Goal: Task Accomplishment & Management: Manage account settings

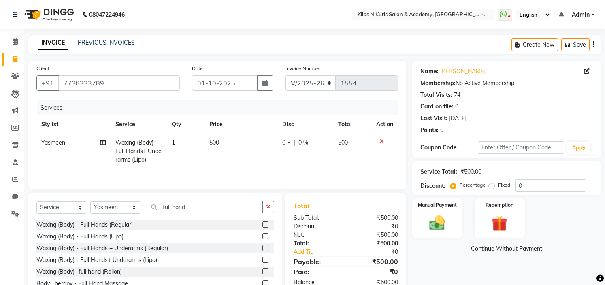
select select "124"
select select "service"
select select "92269"
click at [100, 142] on icon at bounding box center [103, 143] width 6 height 6
select select "92269"
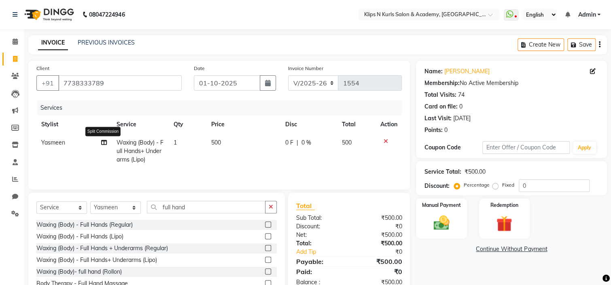
select select "19587"
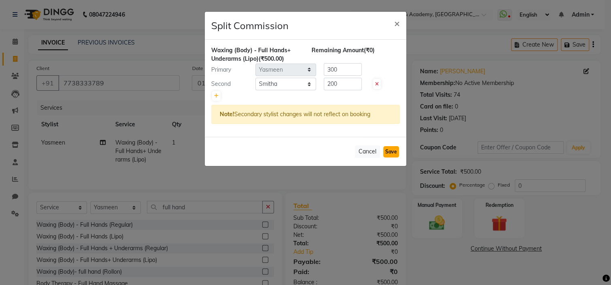
click at [394, 152] on button "Save" at bounding box center [391, 151] width 16 height 11
select select "Select"
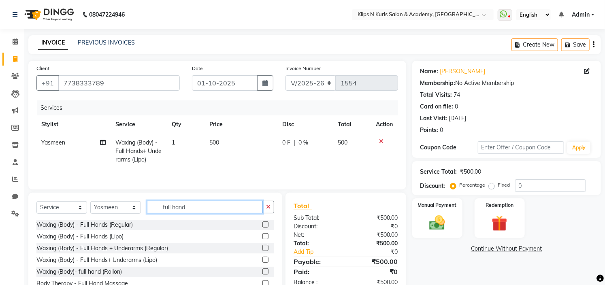
click at [204, 209] on input "full hand" at bounding box center [205, 207] width 116 height 13
type input "f"
type input "half"
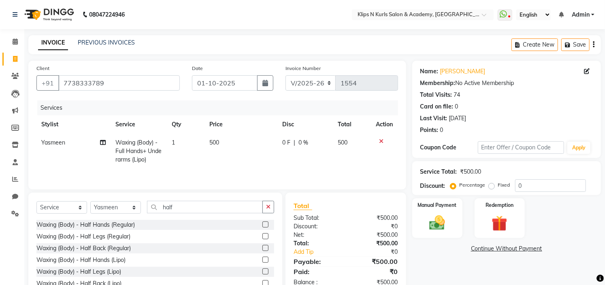
click at [254, 271] on div "Waxing (Body) - Half Legs (Lipo)" at bounding box center [155, 272] width 238 height 10
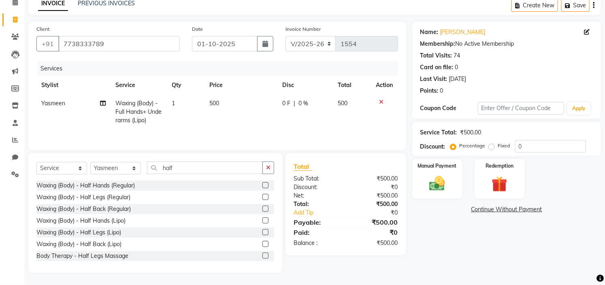
scroll to position [40, 0]
click at [262, 233] on label at bounding box center [265, 232] width 6 height 6
click at [262, 233] on input "checkbox" at bounding box center [264, 232] width 5 height 5
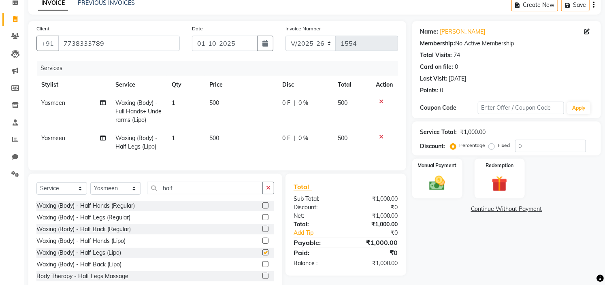
checkbox input "false"
click at [54, 139] on span "Yasmeen" at bounding box center [53, 137] width 24 height 7
select select "92269"
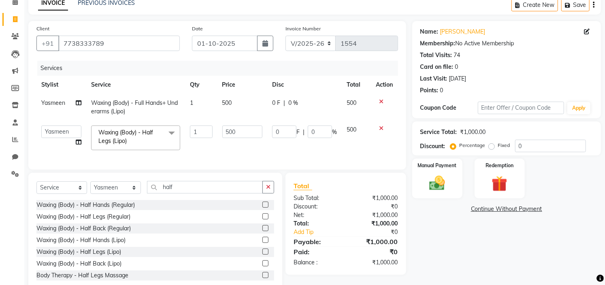
click at [54, 139] on td "Chandani Front Desk Ishika Mona Neha Pooja Priya Smitha Yasmeen" at bounding box center [61, 138] width 50 height 34
click at [55, 133] on select "Chandani Front Desk Ishika Mona Neha Pooja Priya Smitha Yasmeen" at bounding box center [61, 132] width 40 height 13
select select "19587"
click at [81, 143] on icon at bounding box center [79, 142] width 6 height 6
select select "19587"
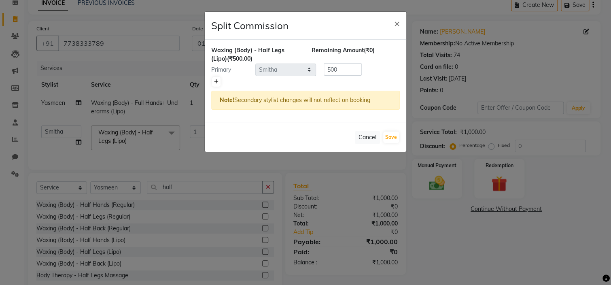
click at [215, 83] on icon at bounding box center [216, 81] width 4 height 5
type input "250"
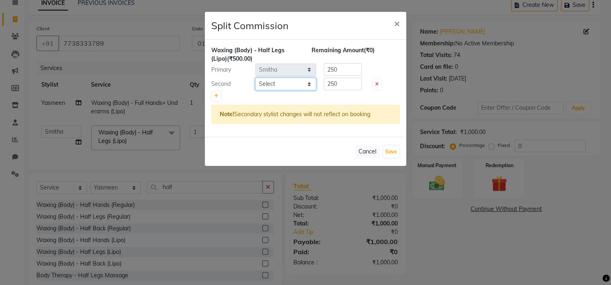
click at [269, 83] on select "Select Chandani Front Desk Ishika Mona Neha Pooja Priya Smitha Yasmeen" at bounding box center [285, 84] width 61 height 13
select select "92269"
click at [255, 78] on select "Select Chandani Front Desk Ishika Mona Neha Pooja Priya Smitha Yasmeen" at bounding box center [285, 84] width 61 height 13
click at [392, 150] on button "Save" at bounding box center [391, 151] width 16 height 11
select select "Select"
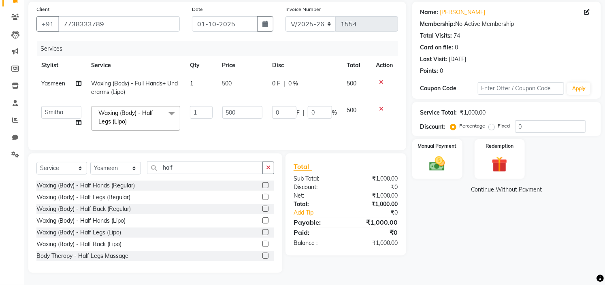
scroll to position [65, 0]
click at [128, 168] on select "Select Stylist Chandani Front Desk [PERSON_NAME] [PERSON_NAME] Neha Pooja [PERS…" at bounding box center [115, 168] width 51 height 13
select select "3738"
click at [90, 162] on select "Select Stylist Chandani Front Desk [PERSON_NAME] [PERSON_NAME] Neha Pooja [PERS…" at bounding box center [115, 168] width 51 height 13
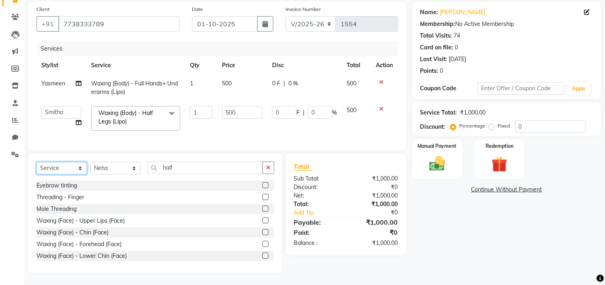
click at [75, 168] on select "Select Service Product Membership Package Voucher Prepaid Gift Card" at bounding box center [61, 168] width 51 height 13
click at [36, 175] on select "Select Service Product Membership Package Voucher Prepaid Gift Card" at bounding box center [61, 168] width 51 height 13
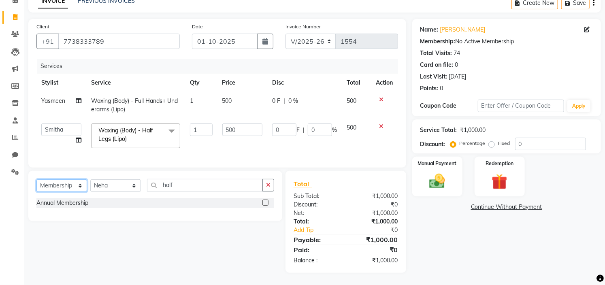
scroll to position [48, 0]
click at [263, 202] on label at bounding box center [265, 203] width 6 height 6
click at [263, 202] on input "checkbox" at bounding box center [264, 202] width 5 height 5
select select "select"
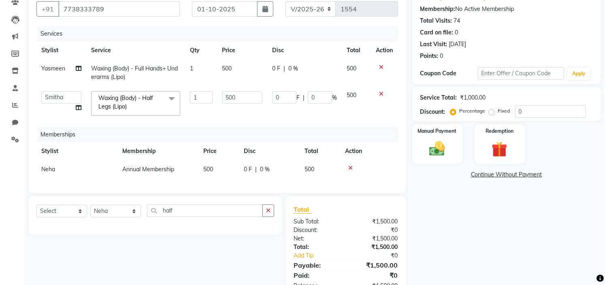
scroll to position [88, 0]
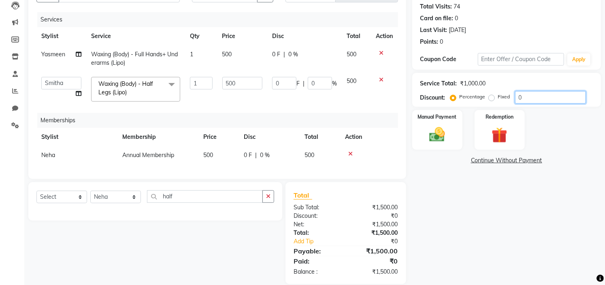
click at [523, 96] on input "0" at bounding box center [550, 97] width 71 height 13
type input "1"
type input "5"
type input "1"
type input "10"
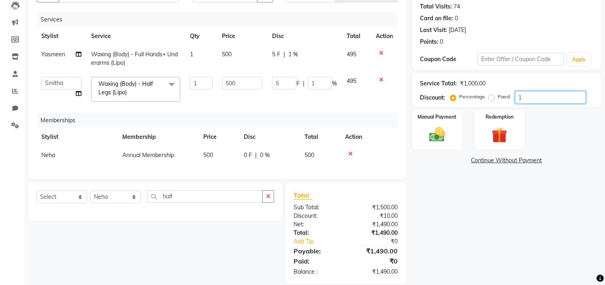
type input "50"
type input "10"
click at [496, 222] on div "Name: Pragati Salunkhe Membership: No Active Membership Total Visits: 74 Card o…" at bounding box center [509, 128] width 195 height 312
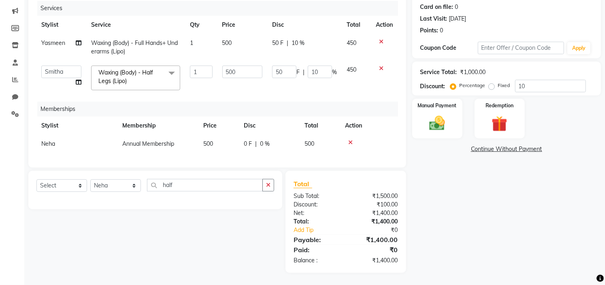
scroll to position [24, 0]
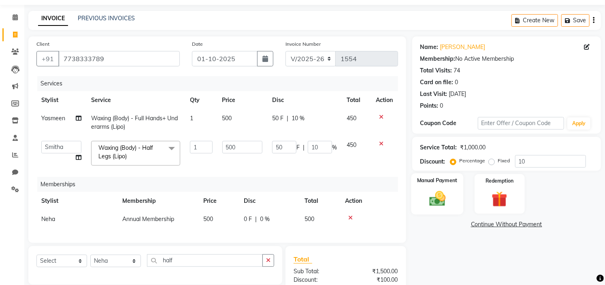
click at [441, 196] on img at bounding box center [437, 198] width 27 height 19
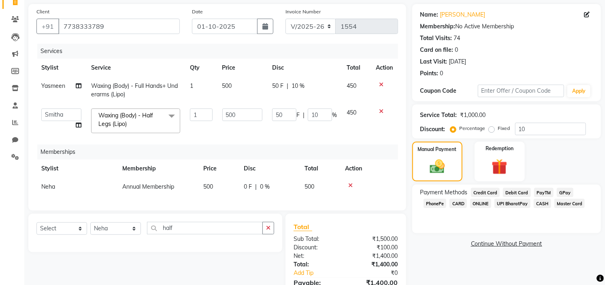
scroll to position [105, 0]
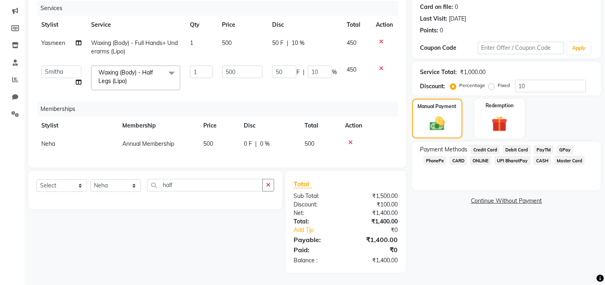
click at [562, 145] on span "GPay" at bounding box center [565, 149] width 17 height 9
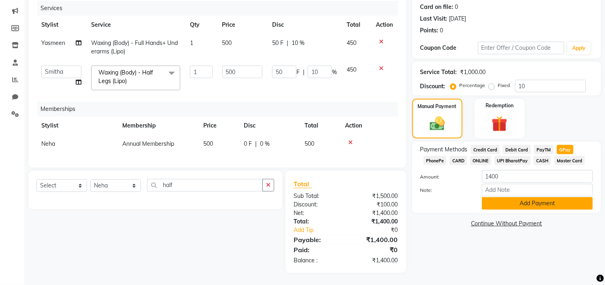
click at [543, 198] on button "Add Payment" at bounding box center [537, 203] width 111 height 13
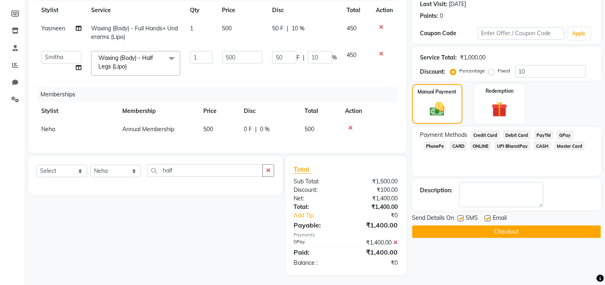
scroll to position [123, 0]
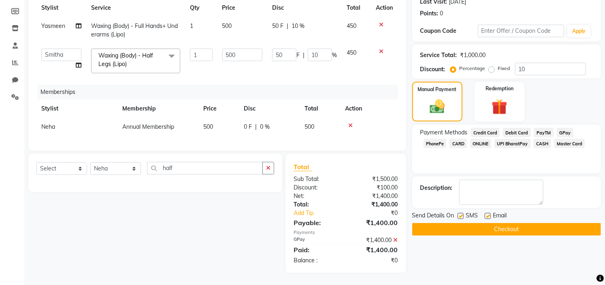
click at [502, 223] on button "Checkout" at bounding box center [506, 229] width 189 height 13
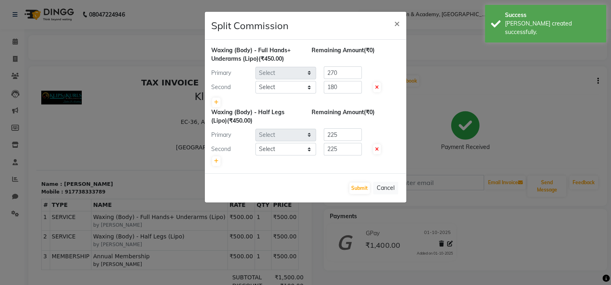
select select "92269"
select select "19587"
select select "92269"
click at [364, 185] on button "Submit" at bounding box center [359, 188] width 21 height 11
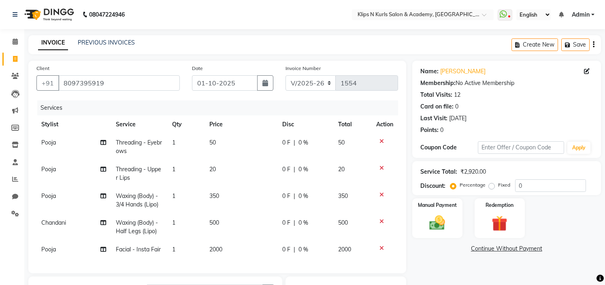
select select "124"
select select "service"
select select "86065"
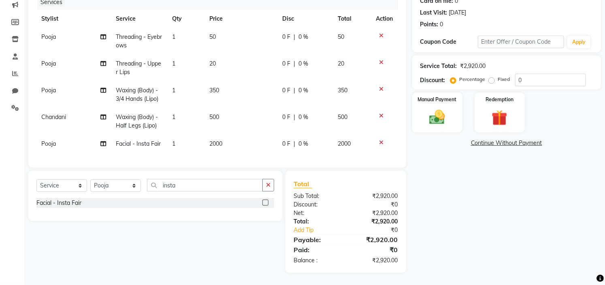
click at [151, 63] on td "Threading - Upper Lips" at bounding box center [139, 68] width 56 height 27
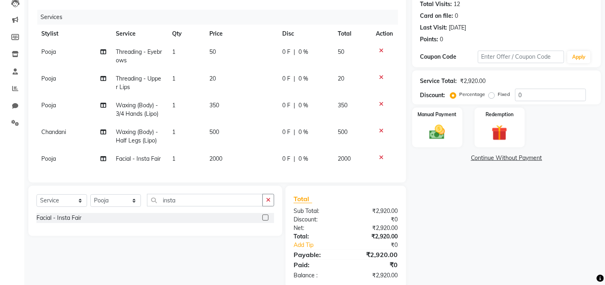
select select "86065"
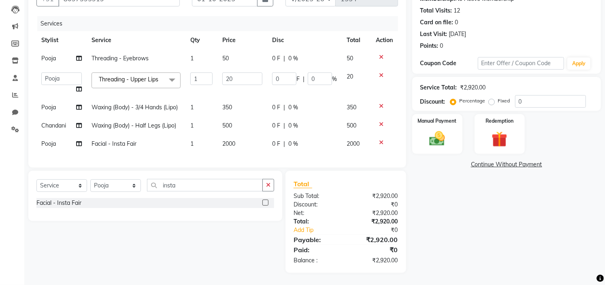
click at [149, 76] on span "Threading - Upper Lips" at bounding box center [129, 79] width 60 height 7
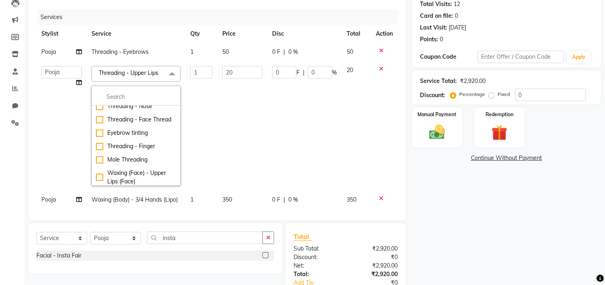
scroll to position [130, 0]
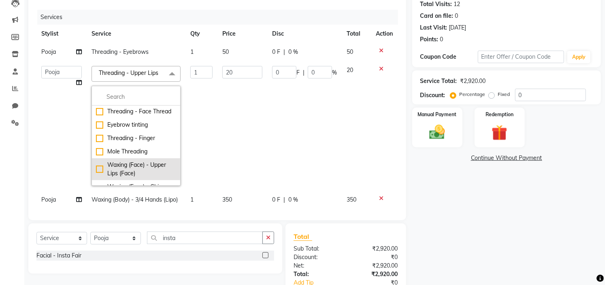
click at [97, 170] on div "Waxing (Face) - Upper Lips (Face)" at bounding box center [136, 169] width 80 height 17
checkbox input "false"
checkbox input "true"
type input "40"
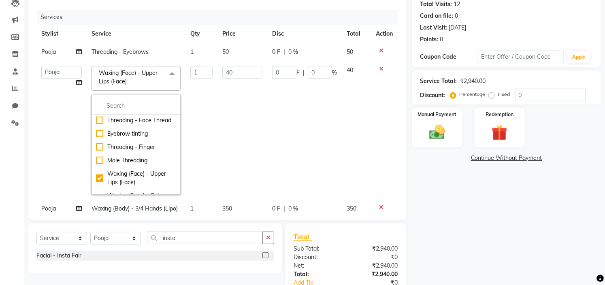
click at [490, 216] on div "Name: Soly Joseph Membership: No Active Membership Total Visits: 12 Card on fil…" at bounding box center [509, 148] width 195 height 356
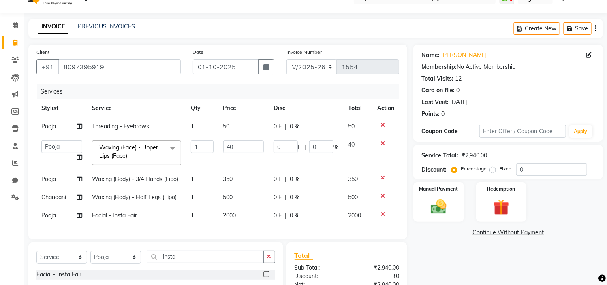
scroll to position [0, 0]
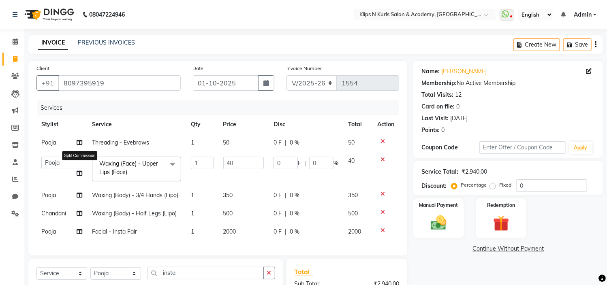
click at [79, 175] on icon at bounding box center [80, 173] width 6 height 6
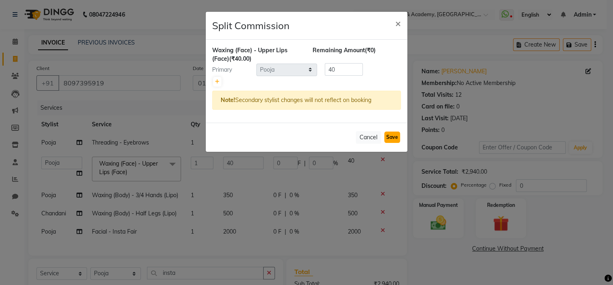
click at [390, 134] on button "Save" at bounding box center [392, 137] width 16 height 11
select select "Select"
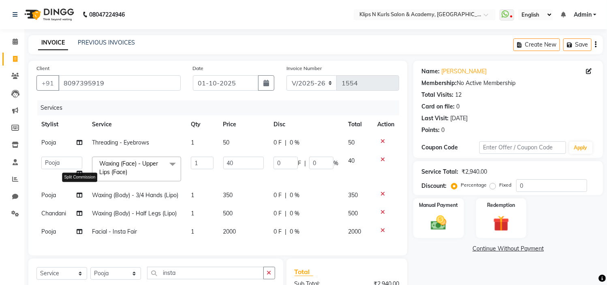
click at [81, 194] on icon at bounding box center [80, 195] width 6 height 6
select select "86065"
select select "84310"
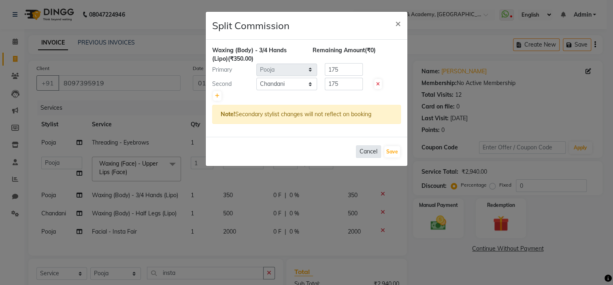
click at [368, 151] on button "Cancel" at bounding box center [368, 151] width 25 height 13
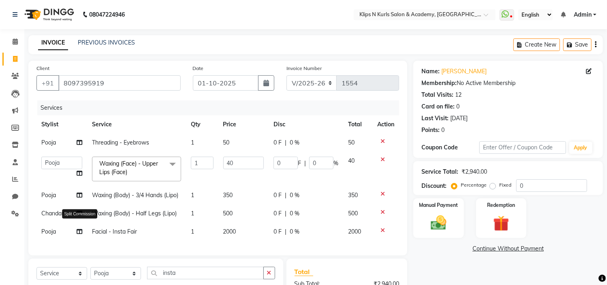
click at [79, 234] on icon at bounding box center [80, 232] width 6 height 6
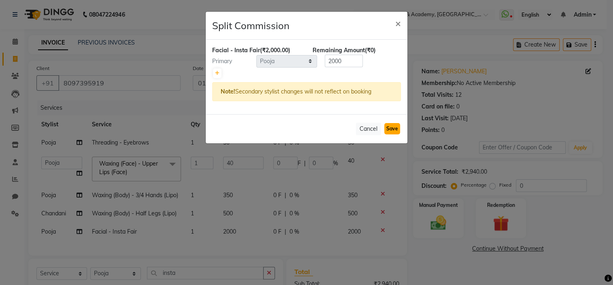
click at [397, 129] on button "Save" at bounding box center [392, 128] width 16 height 11
select select "Select"
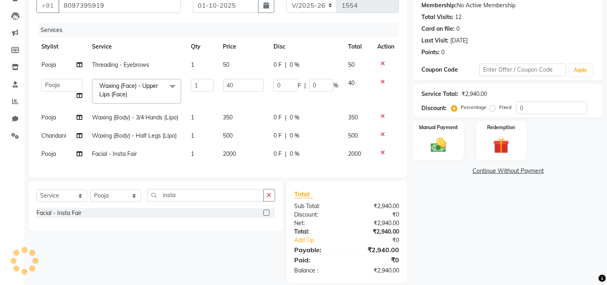
scroll to position [81, 0]
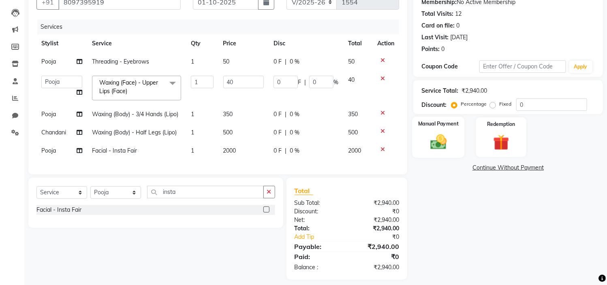
click at [436, 142] on img at bounding box center [438, 142] width 27 height 19
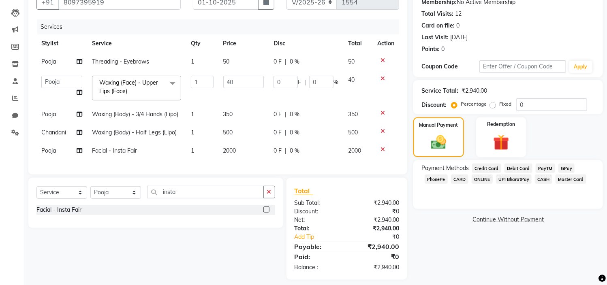
click at [543, 180] on span "CASH" at bounding box center [542, 179] width 17 height 9
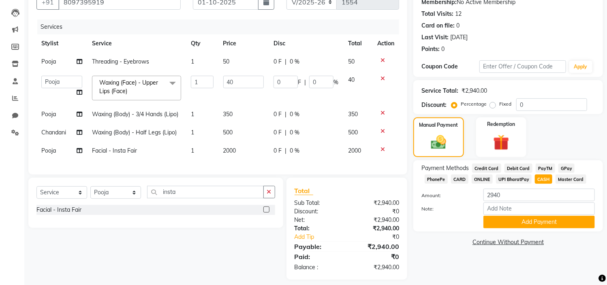
scroll to position [94, 0]
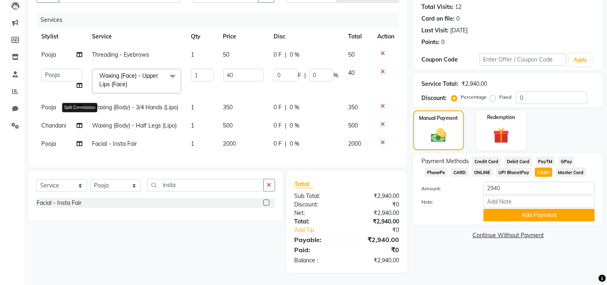
click at [78, 123] on icon at bounding box center [80, 126] width 6 height 6
select select "84310"
select select "86065"
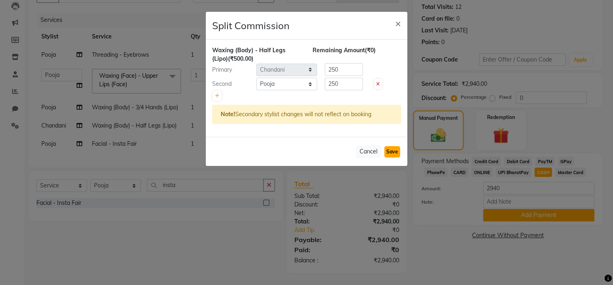
click at [390, 152] on button "Save" at bounding box center [392, 151] width 16 height 11
select select "Select"
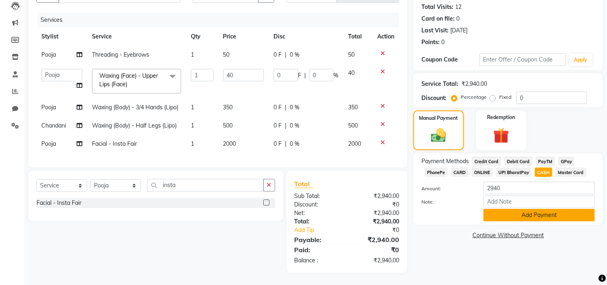
click at [555, 212] on button "Add Payment" at bounding box center [538, 215] width 111 height 13
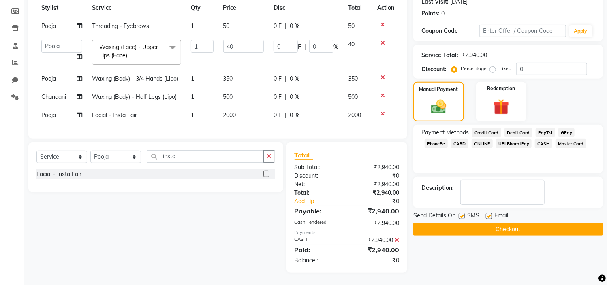
scroll to position [123, 0]
click at [494, 225] on button "Checkout" at bounding box center [507, 229] width 189 height 13
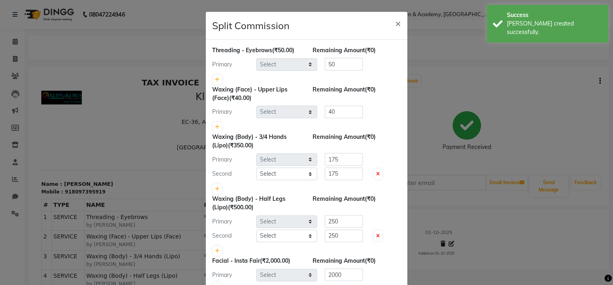
select select "86065"
select select "84310"
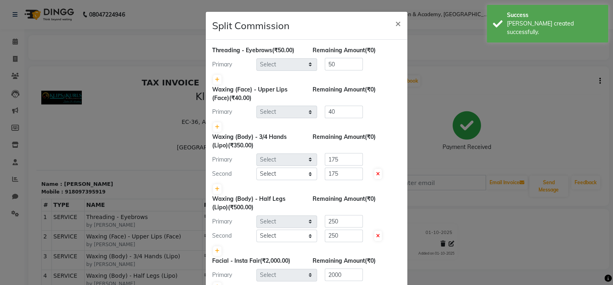
select select "86065"
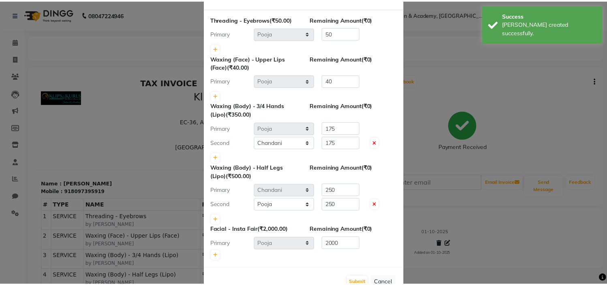
scroll to position [53, 0]
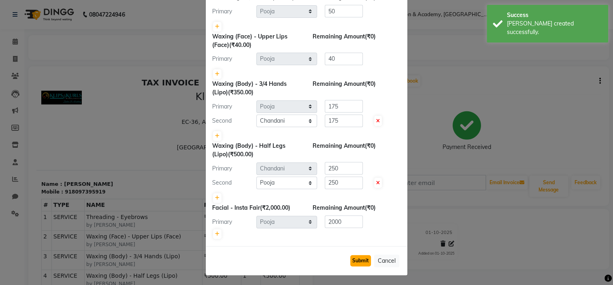
click at [351, 260] on button "Submit" at bounding box center [360, 260] width 21 height 11
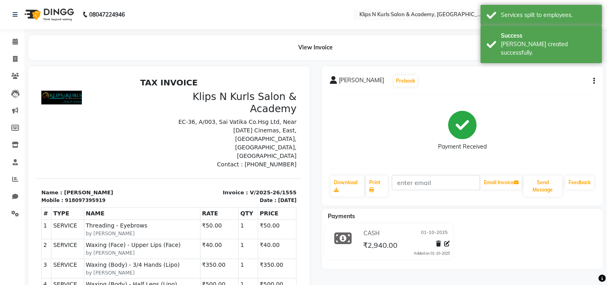
click at [356, 82] on span "Soly Joseph" at bounding box center [361, 81] width 45 height 11
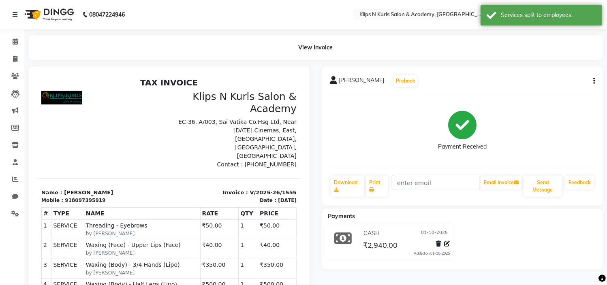
click at [594, 81] on icon "button" at bounding box center [594, 81] width 2 height 0
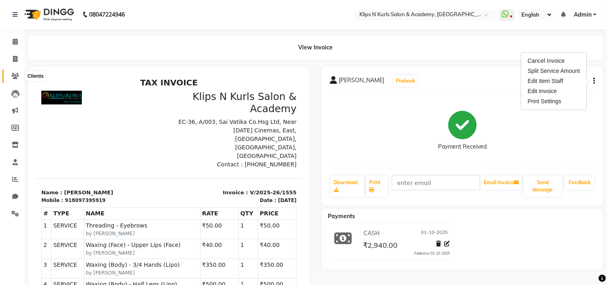
click at [12, 79] on icon at bounding box center [15, 76] width 8 height 6
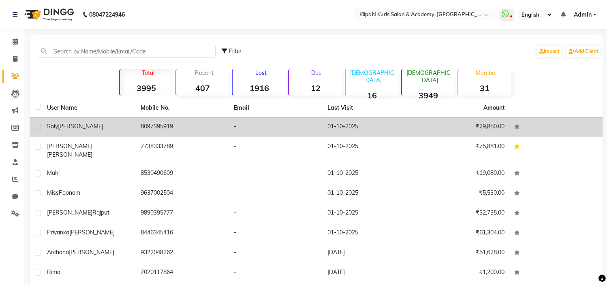
click at [123, 124] on div "Soly Joseph" at bounding box center [89, 126] width 84 height 9
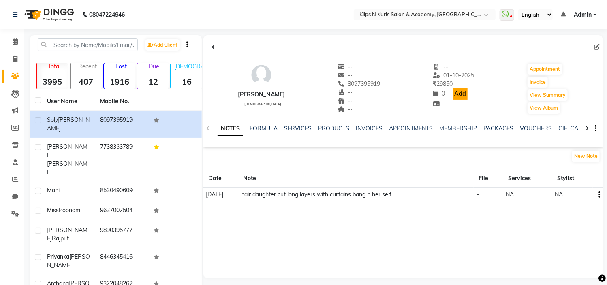
click at [458, 94] on link "Add" at bounding box center [460, 93] width 14 height 11
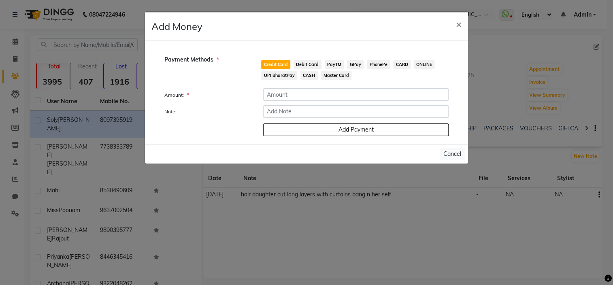
click at [305, 76] on span "CASH" at bounding box center [308, 75] width 17 height 9
click at [306, 94] on input "number" at bounding box center [355, 94] width 185 height 13
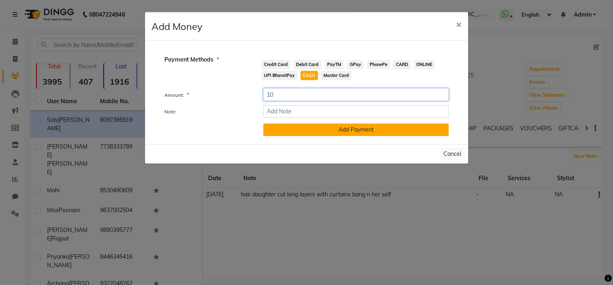
type input "10"
click at [343, 131] on button "Add Payment" at bounding box center [355, 129] width 185 height 13
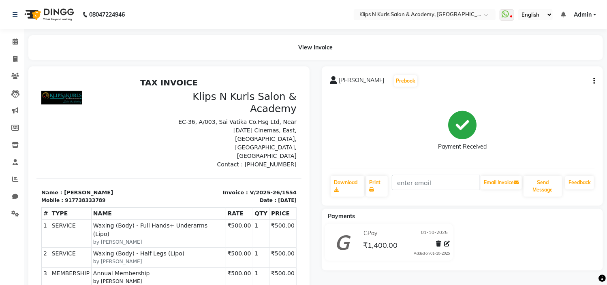
scroll to position [6, 0]
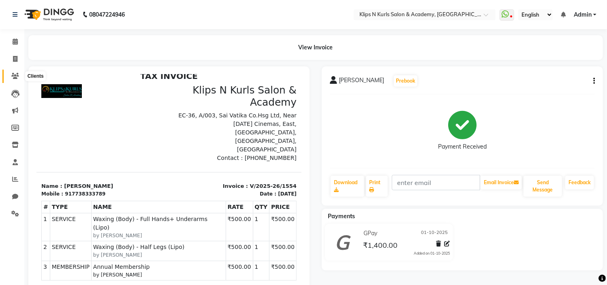
click at [12, 76] on icon at bounding box center [15, 76] width 8 height 6
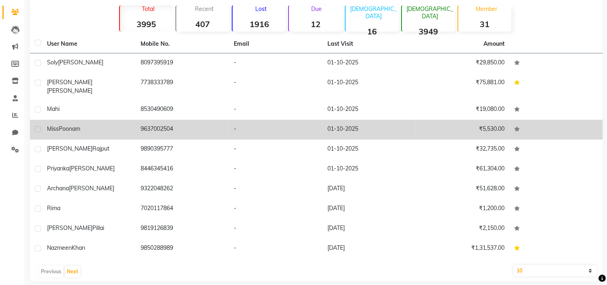
scroll to position [65, 0]
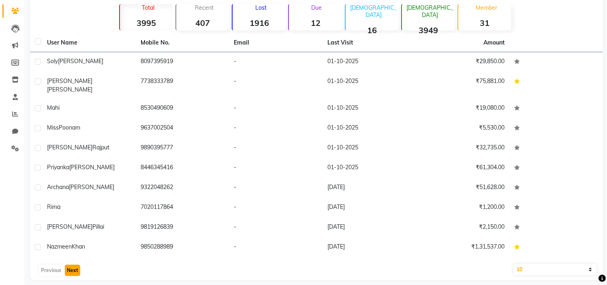
click at [70, 266] on button "Next" at bounding box center [72, 270] width 15 height 11
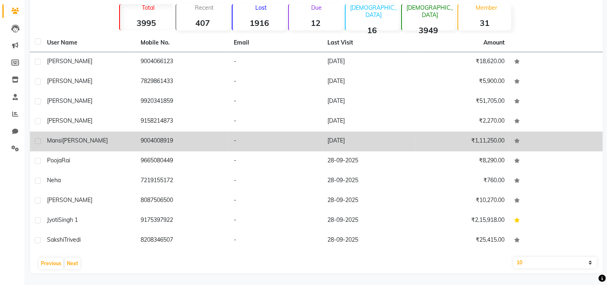
click at [118, 142] on div "[PERSON_NAME]" at bounding box center [89, 140] width 84 height 9
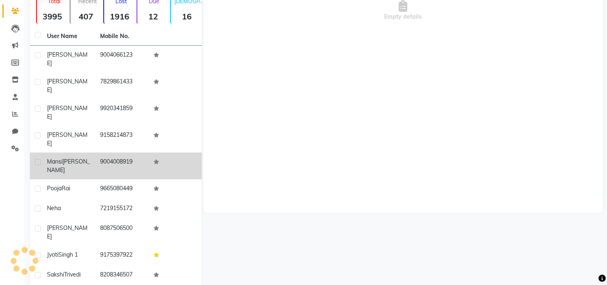
scroll to position [59, 0]
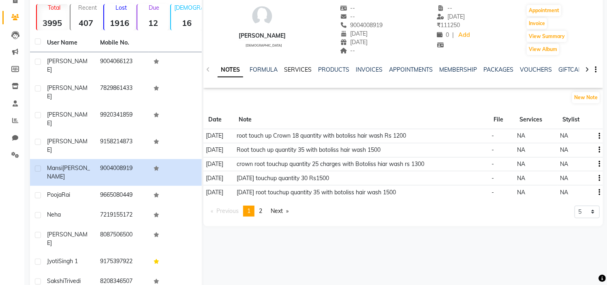
click at [293, 70] on link "SERVICES" at bounding box center [298, 69] width 28 height 7
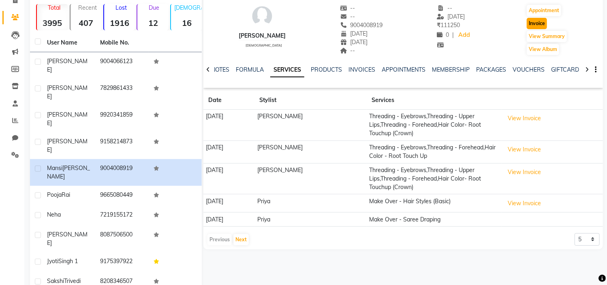
click at [543, 22] on button "Invoice" at bounding box center [536, 23] width 20 height 11
select select "service"
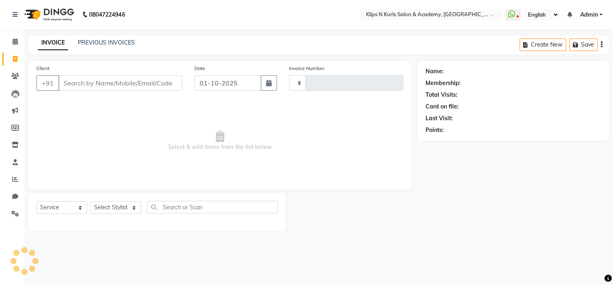
type input "1556"
select select "124"
type input "9004008919"
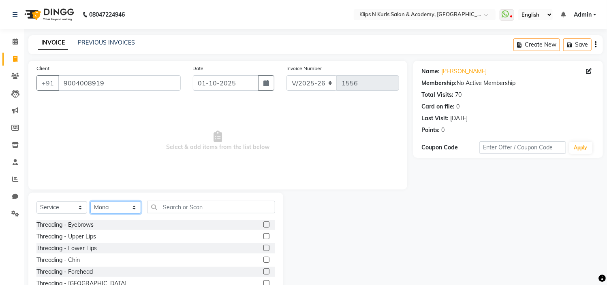
click at [110, 210] on select "Select Stylist Chandani Front Desk [PERSON_NAME] [PERSON_NAME] Neha Pooja [PERS…" at bounding box center [115, 207] width 51 height 13
select select "71846"
click at [90, 202] on select "Select Stylist Chandani Front Desk [PERSON_NAME] [PERSON_NAME] Neha Pooja [PERS…" at bounding box center [115, 207] width 51 height 13
click at [185, 207] on input "text" at bounding box center [211, 207] width 128 height 13
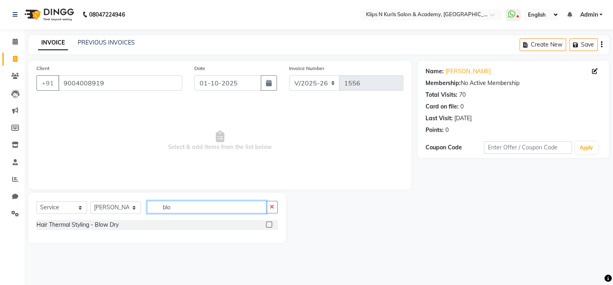
type input "blo"
click at [266, 223] on label at bounding box center [269, 224] width 6 height 6
click at [266, 223] on input "checkbox" at bounding box center [268, 224] width 5 height 5
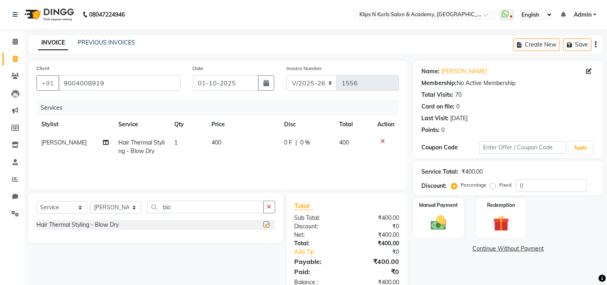
checkbox input "false"
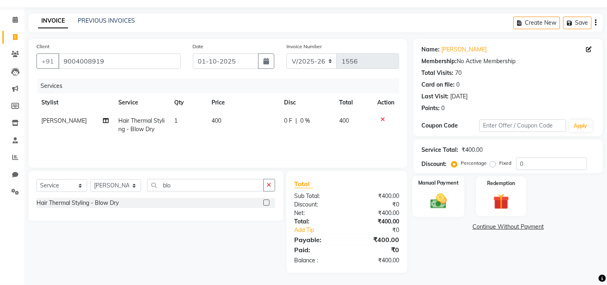
click at [439, 200] on img at bounding box center [438, 201] width 27 height 19
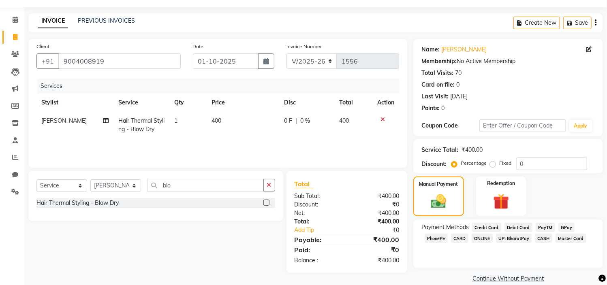
click at [546, 239] on span "CASH" at bounding box center [542, 238] width 17 height 9
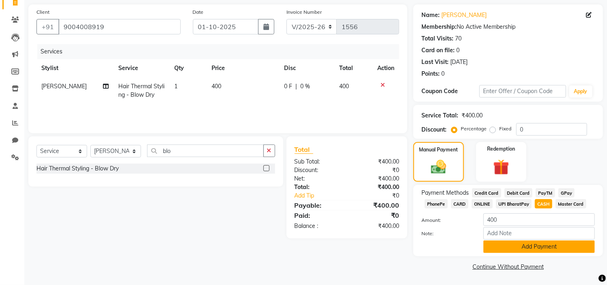
scroll to position [57, 0]
click at [557, 250] on button "Add Payment" at bounding box center [538, 247] width 111 height 13
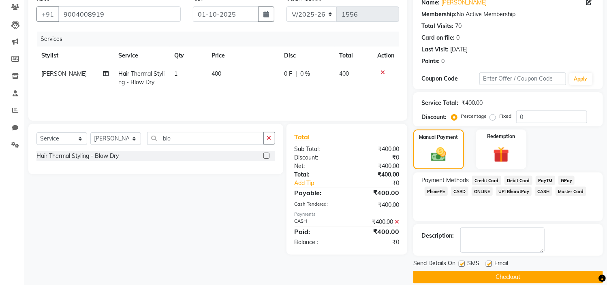
scroll to position [79, 0]
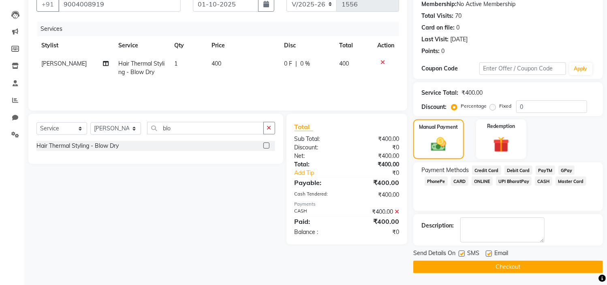
click at [554, 264] on button "Checkout" at bounding box center [507, 267] width 189 height 13
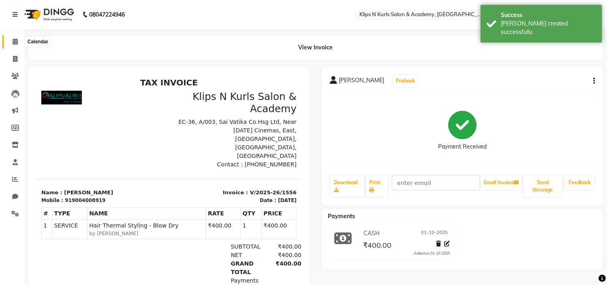
drag, startPoint x: 9, startPoint y: 38, endPoint x: 13, endPoint y: 42, distance: 5.2
click at [9, 38] on span at bounding box center [15, 41] width 14 height 9
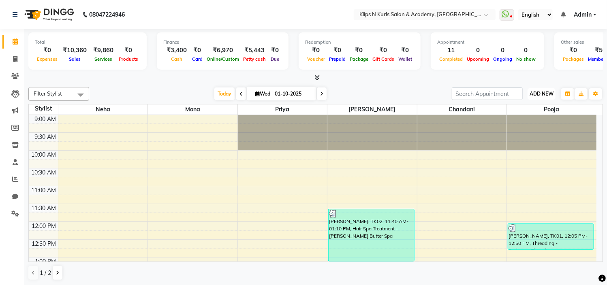
click at [540, 94] on span "ADD NEW" at bounding box center [541, 94] width 24 height 6
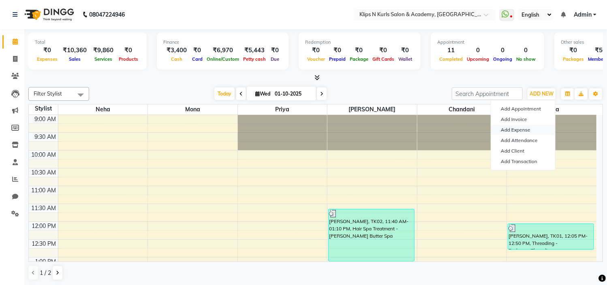
click at [527, 128] on link "Add Expense" at bounding box center [523, 130] width 64 height 11
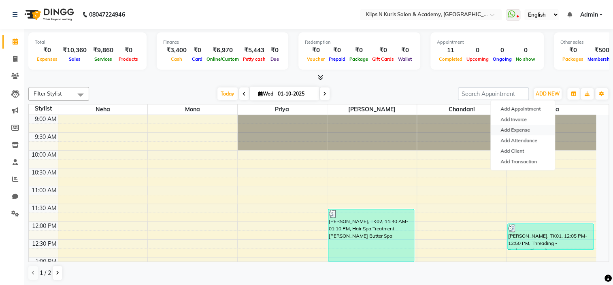
select select "1"
select select "2447"
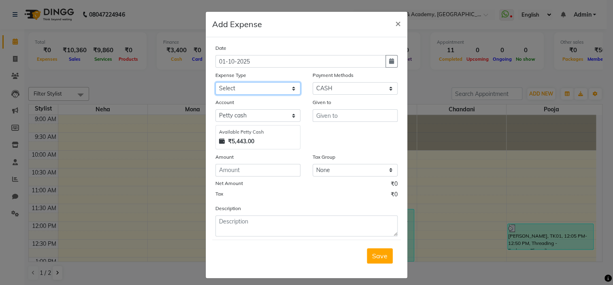
click at [244, 87] on select "Select Advance Salary Bank charges Brownie food Car maintenance Cash transfer t…" at bounding box center [257, 88] width 85 height 13
select select "23880"
click at [215, 83] on select "Select Advance Salary Bank charges Brownie food Car maintenance Cash transfer t…" at bounding box center [257, 88] width 85 height 13
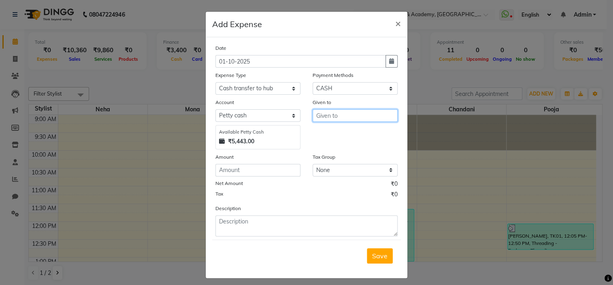
click at [339, 121] on input "text" at bounding box center [355, 115] width 85 height 13
click at [351, 137] on button "Neha" at bounding box center [345, 133] width 64 height 13
type input "Neha"
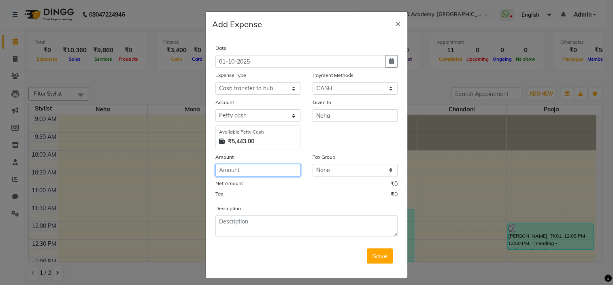
click at [249, 170] on input "number" at bounding box center [257, 170] width 85 height 13
type input "3500"
click at [374, 257] on span "Save" at bounding box center [379, 256] width 15 height 8
